Goal: Task Accomplishment & Management: Manage account settings

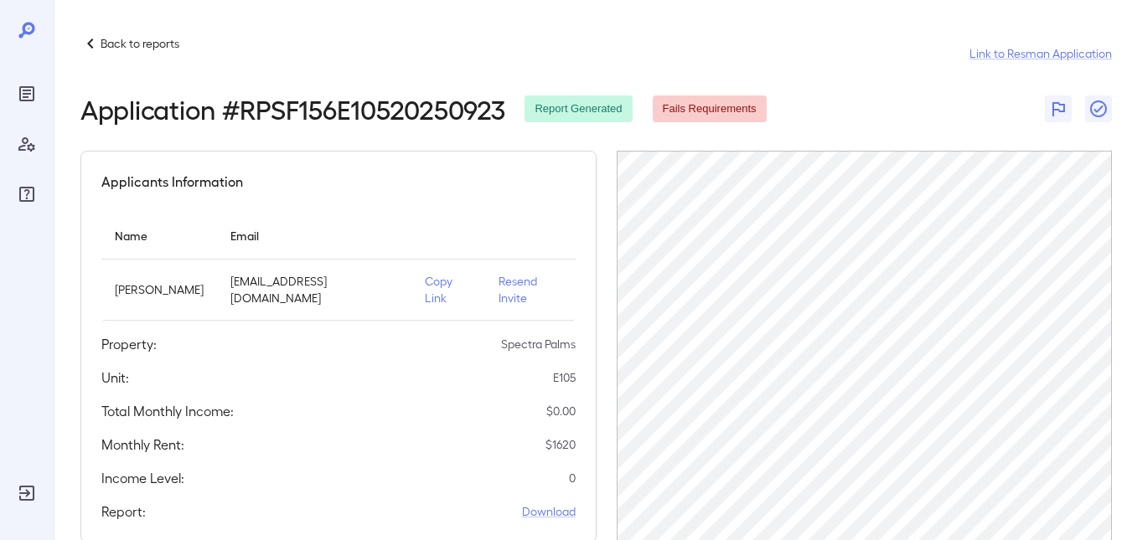
scroll to position [0, 13]
click at [122, 42] on p "Back to reports" at bounding box center [140, 43] width 79 height 17
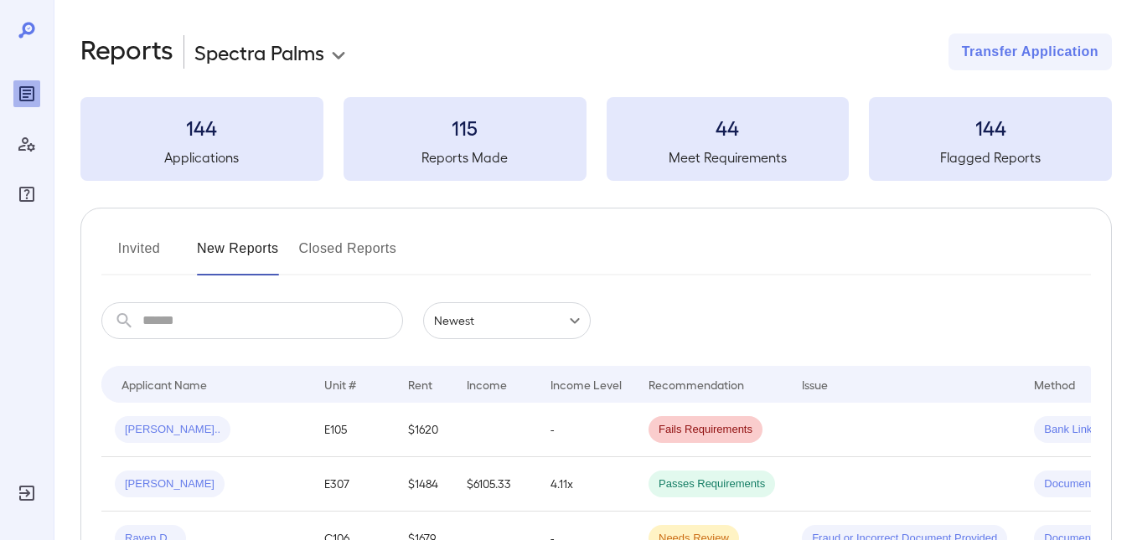
drag, startPoint x: 132, startPoint y: 243, endPoint x: 530, endPoint y: 219, distance: 398.7
click at [133, 242] on button "Invited" at bounding box center [138, 255] width 75 height 40
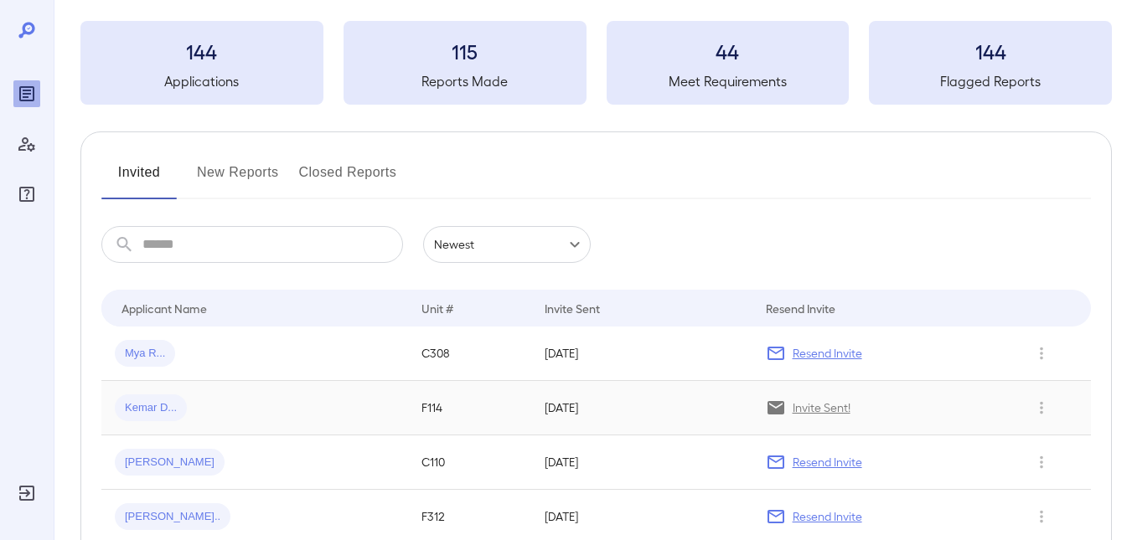
scroll to position [223, 0]
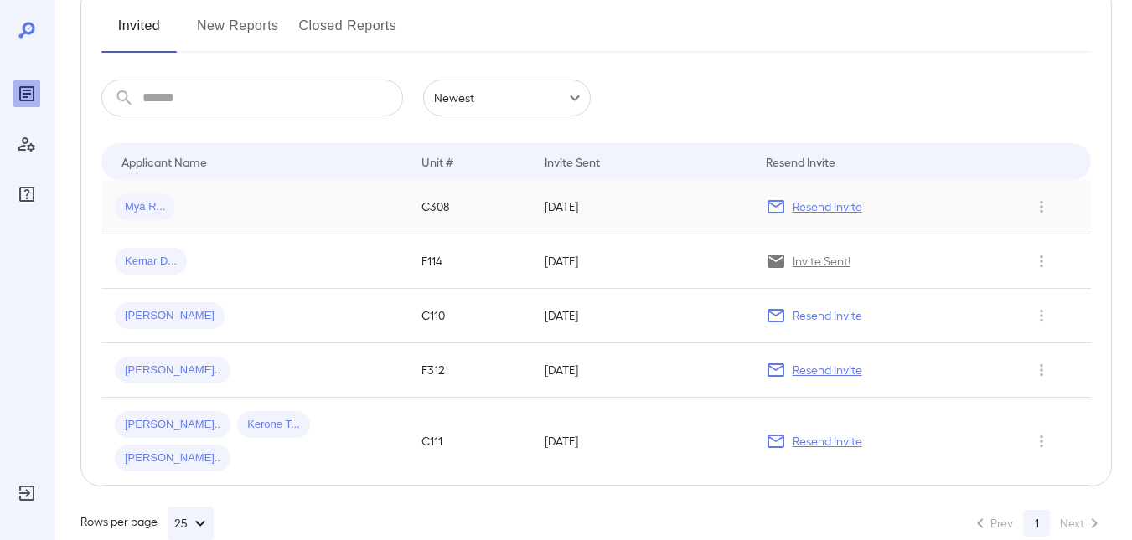
click at [847, 205] on p "Resend Invite" at bounding box center [828, 207] width 70 height 17
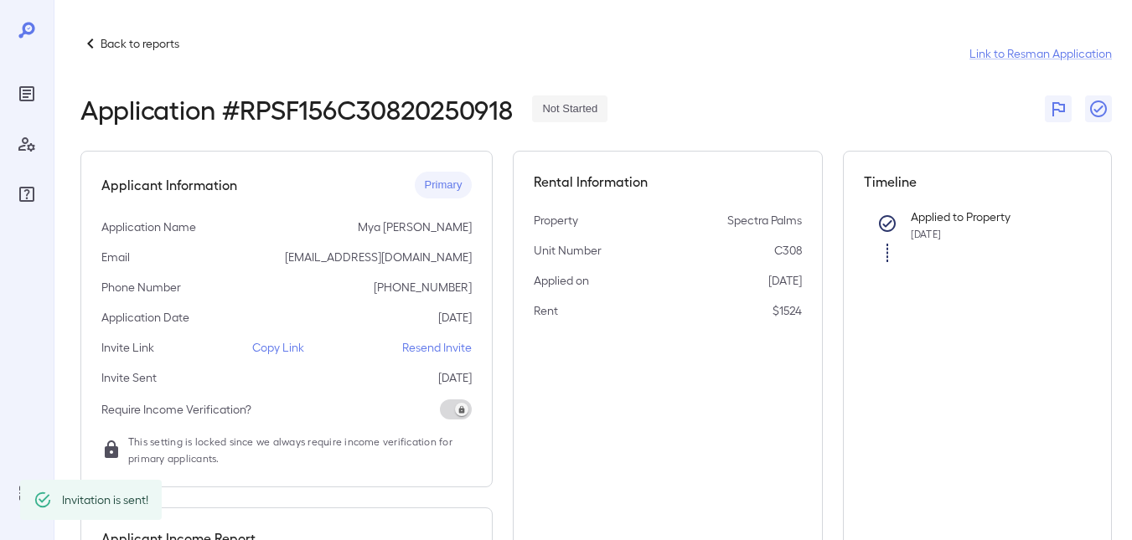
click at [111, 42] on p "Back to reports" at bounding box center [140, 43] width 79 height 17
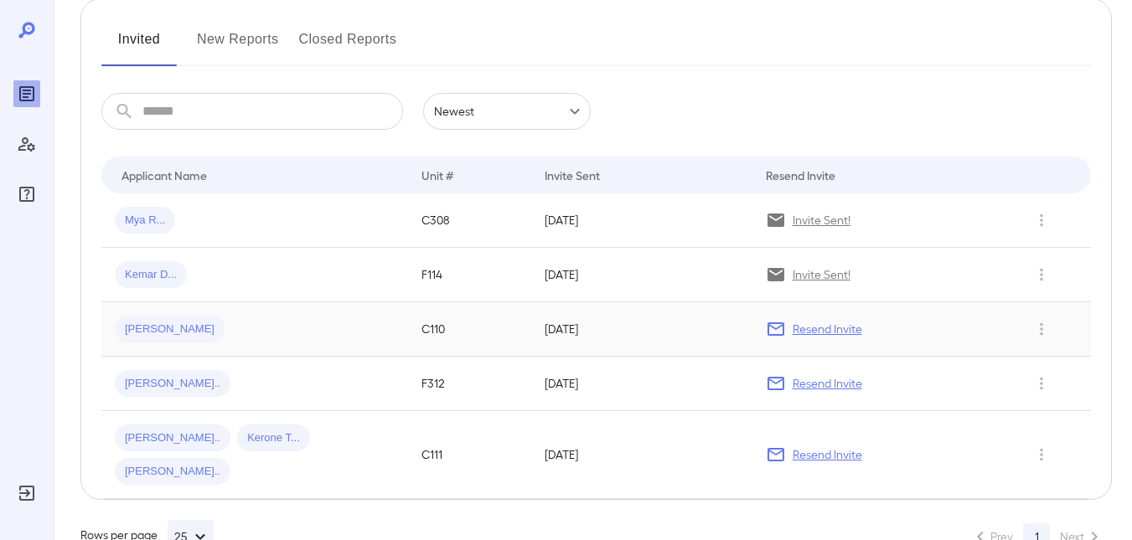
scroll to position [223, 0]
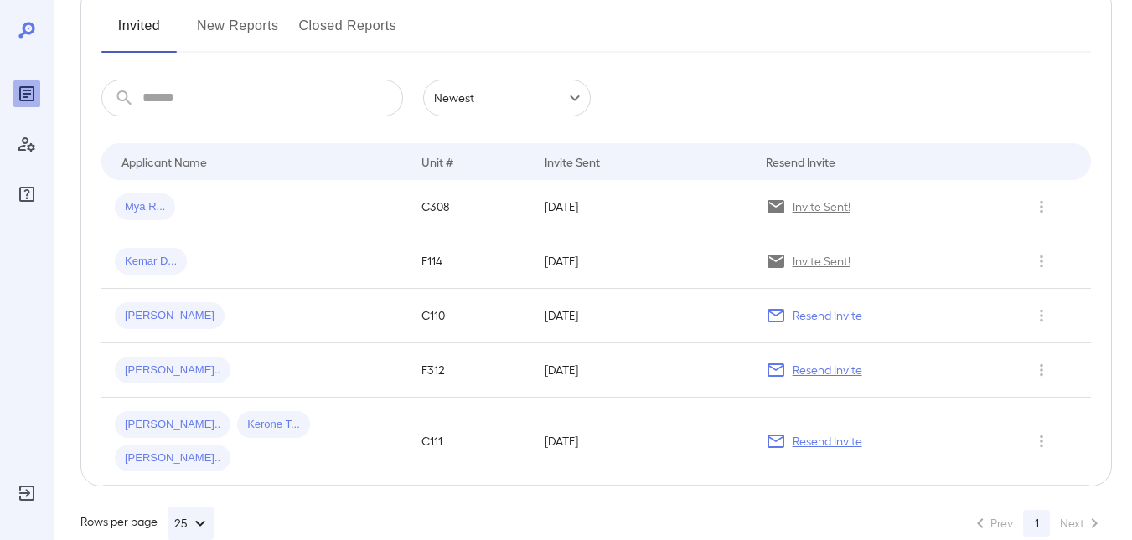
click at [793, 313] on p "Resend Invite" at bounding box center [828, 315] width 70 height 17
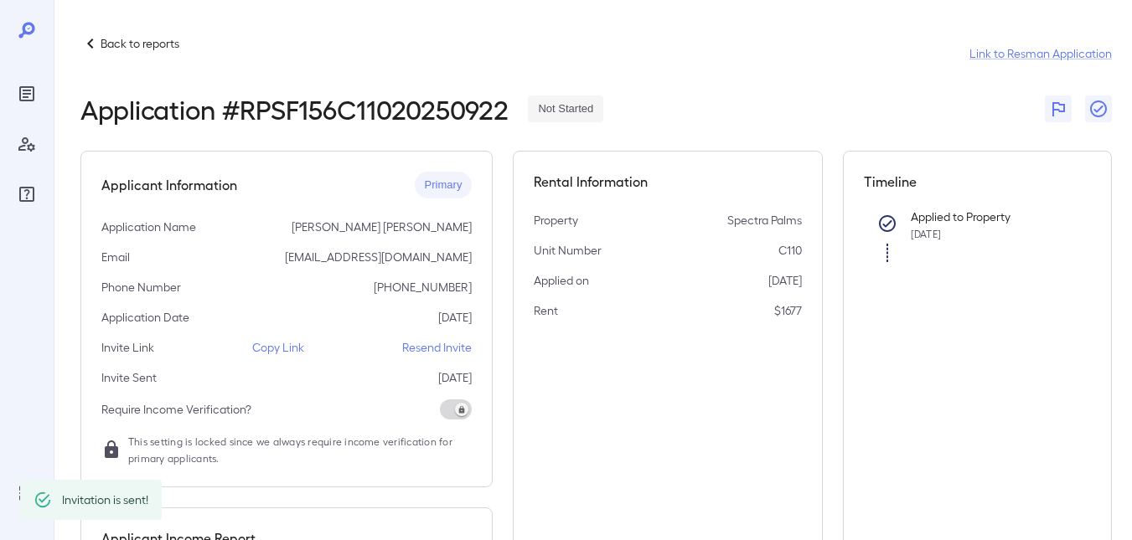
click at [109, 41] on p "Back to reports" at bounding box center [140, 43] width 79 height 17
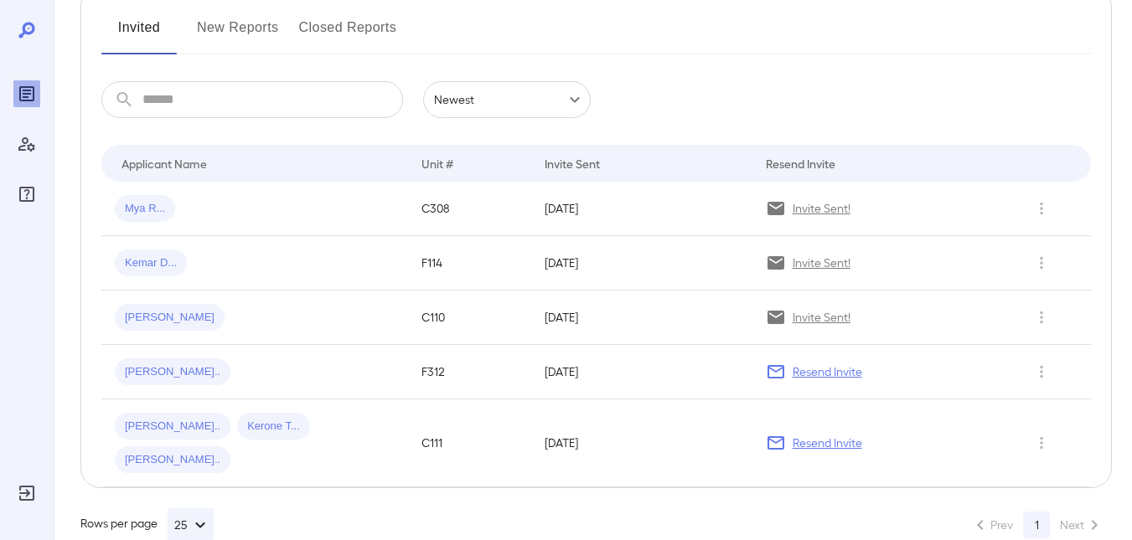
scroll to position [223, 0]
click at [804, 370] on p "Resend Invite" at bounding box center [828, 370] width 70 height 17
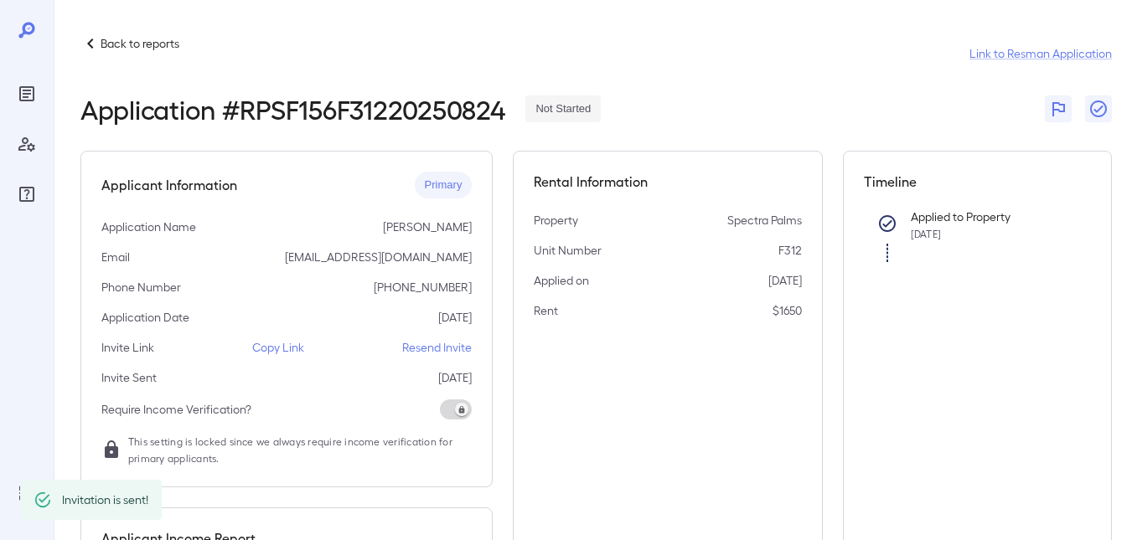
click at [127, 44] on p "Back to reports" at bounding box center [140, 43] width 79 height 17
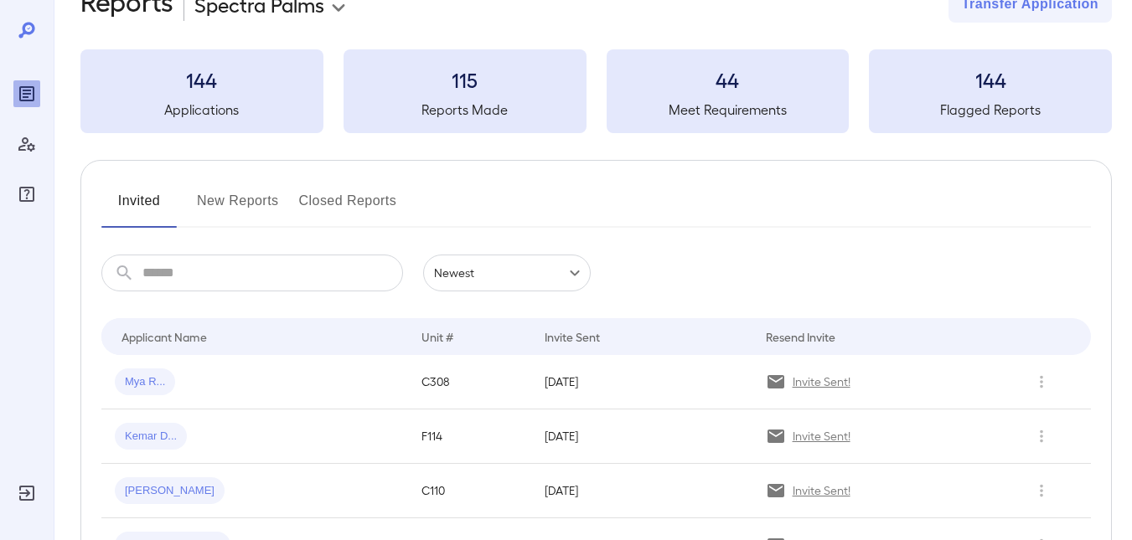
scroll to position [223, 0]
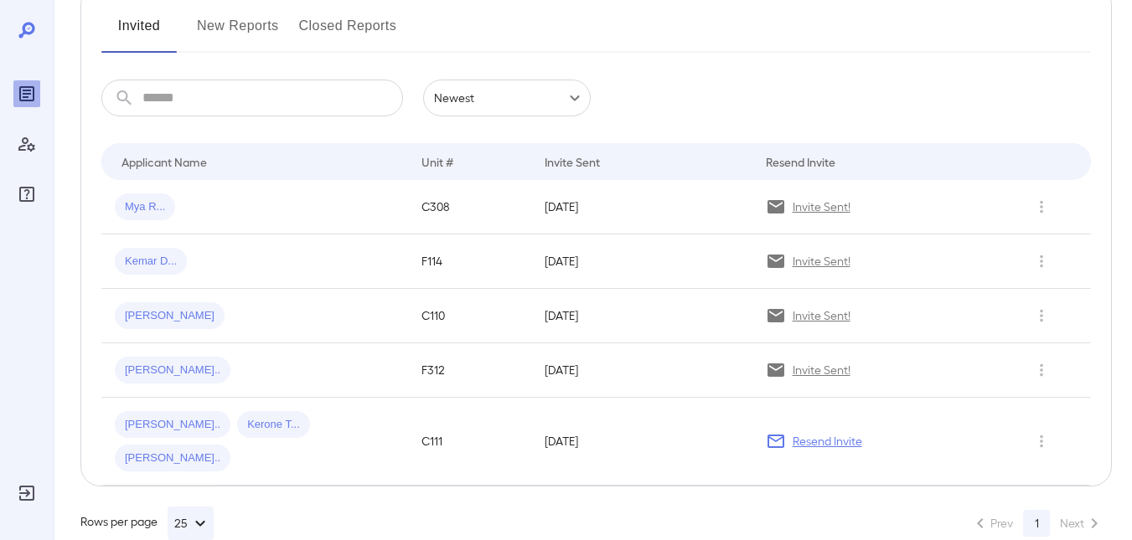
drag, startPoint x: 829, startPoint y: 416, endPoint x: 840, endPoint y: 435, distance: 22.1
click at [829, 431] on div "Resend Invite" at bounding box center [881, 441] width 231 height 20
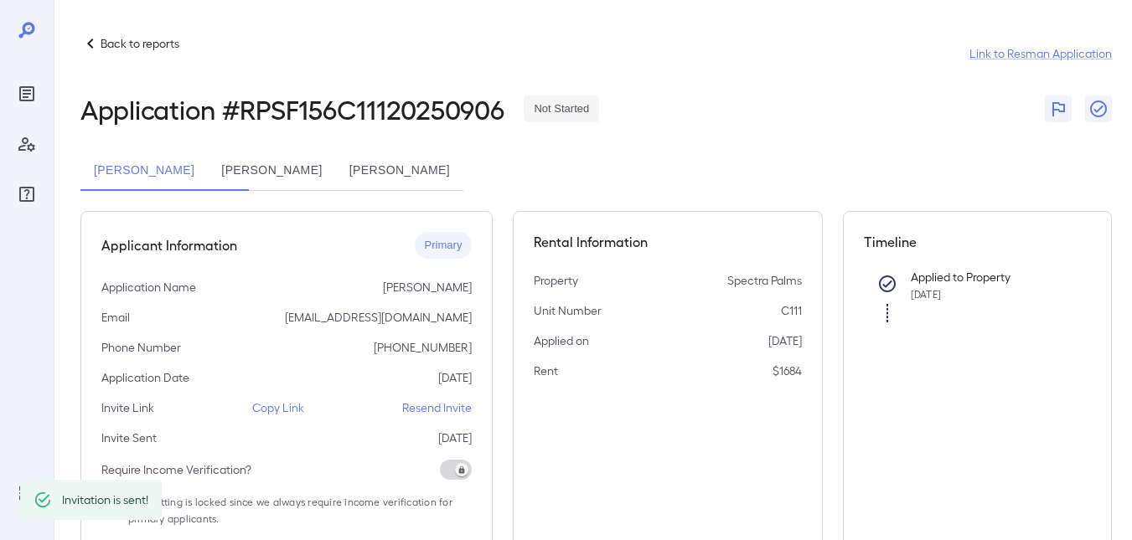
click at [109, 45] on p "Back to reports" at bounding box center [140, 43] width 79 height 17
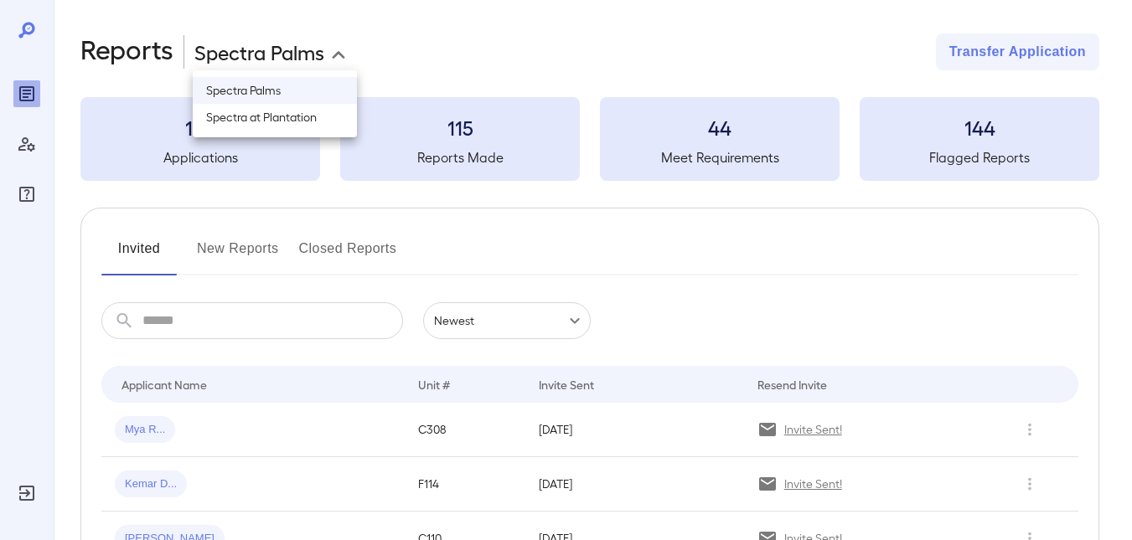
click at [231, 59] on body "**********" at bounding box center [566, 270] width 1132 height 540
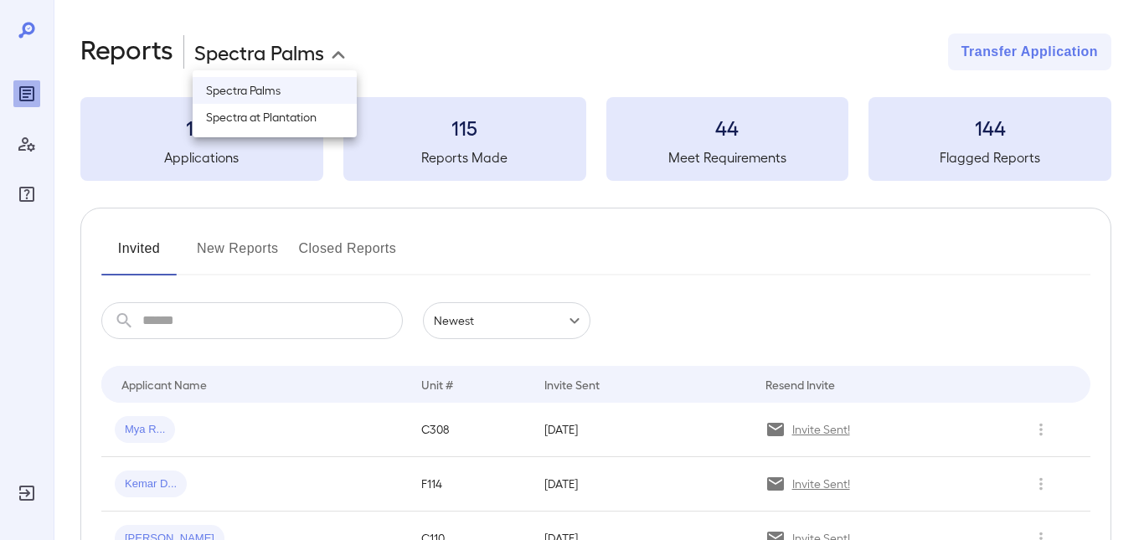
click at [365, 36] on div at bounding box center [572, 270] width 1144 height 540
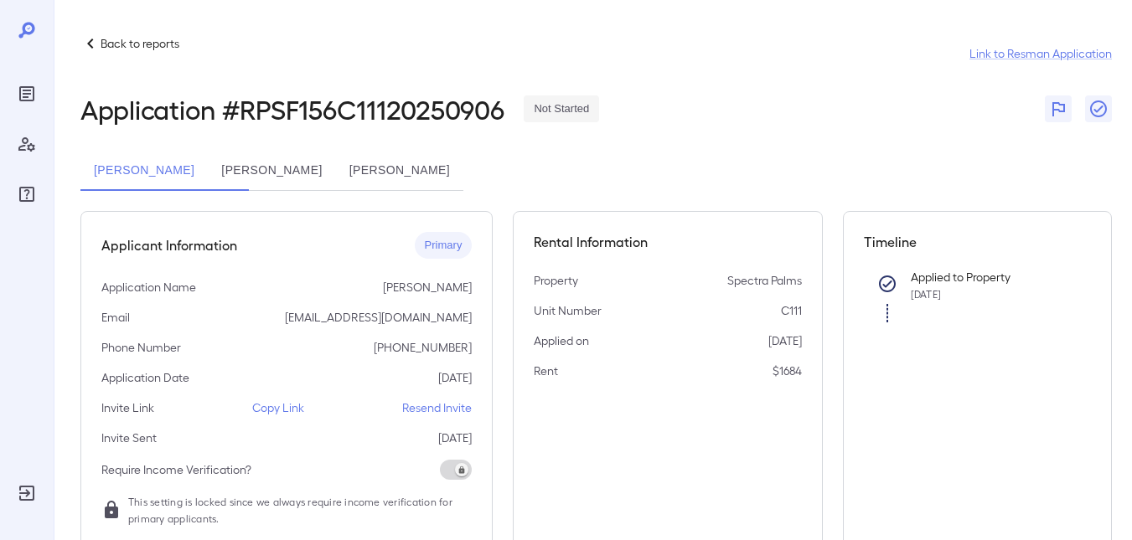
click at [137, 45] on p "Back to reports" at bounding box center [140, 43] width 79 height 17
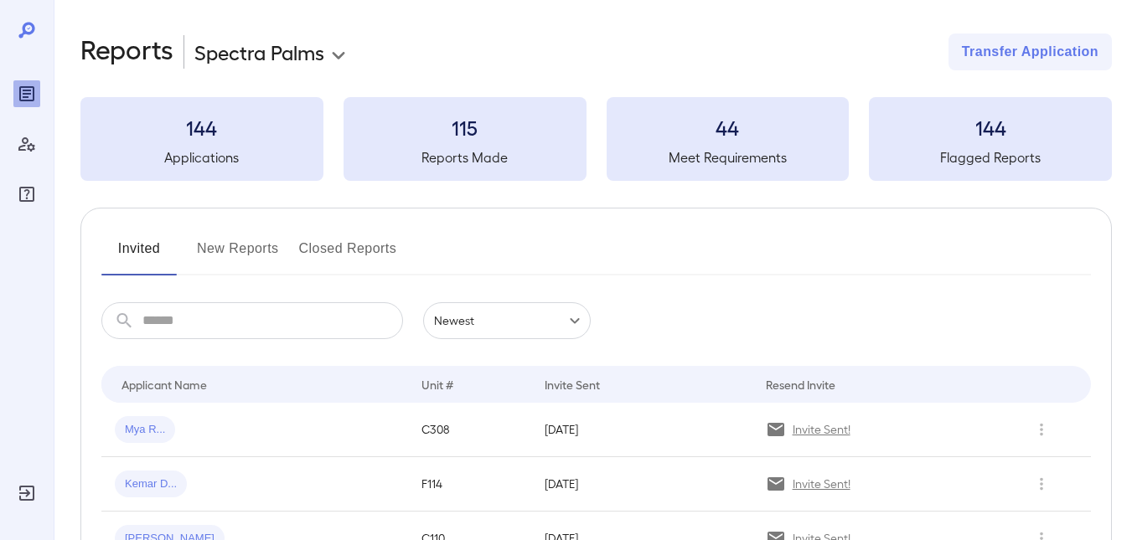
click at [245, 249] on button "New Reports" at bounding box center [238, 255] width 82 height 40
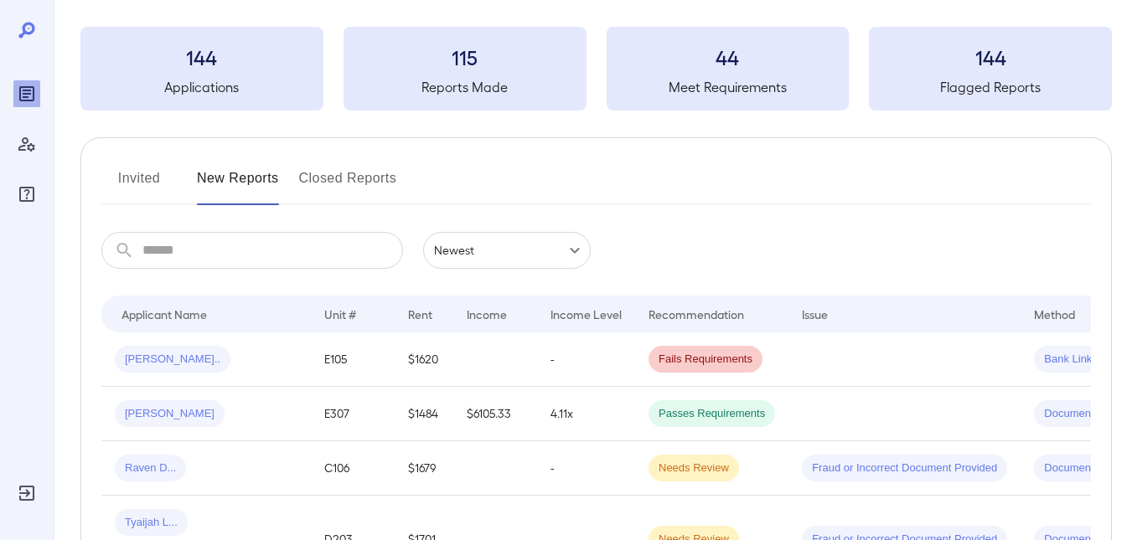
scroll to position [168, 0]
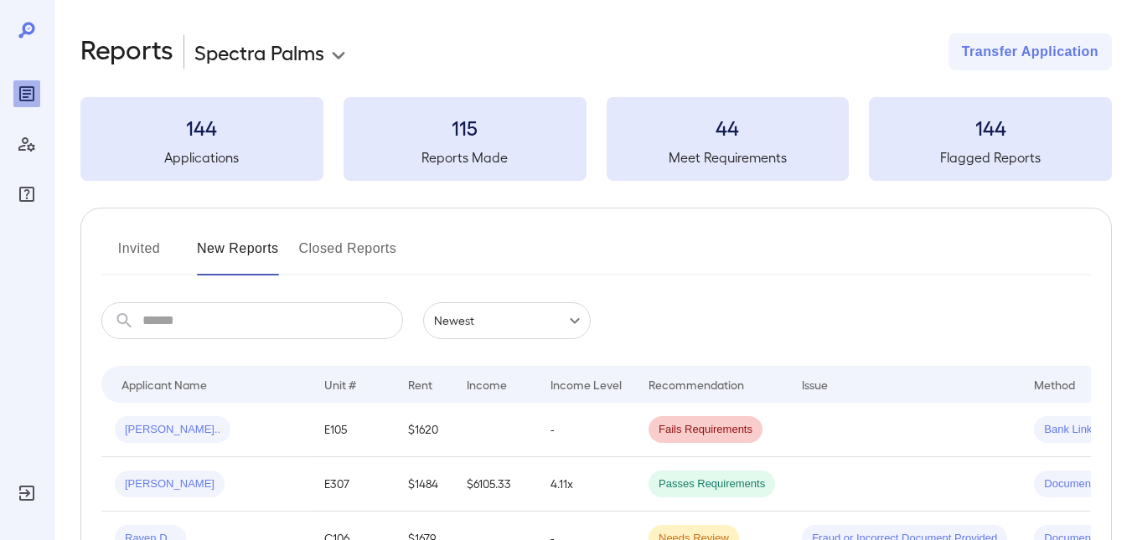
scroll to position [168, 0]
